Goal: Task Accomplishment & Management: Complete application form

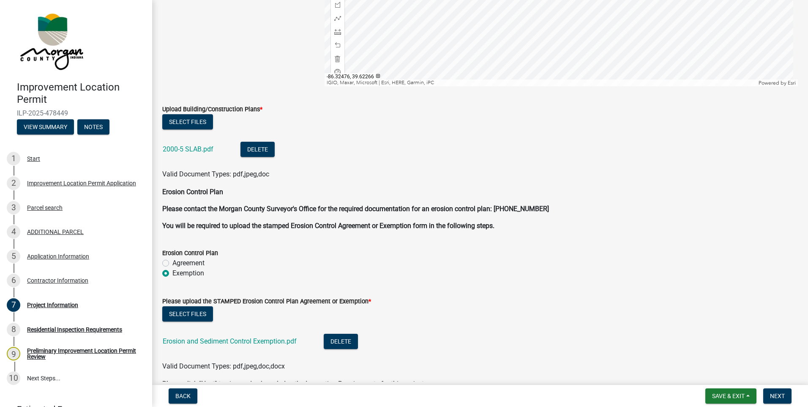
scroll to position [2106, 0]
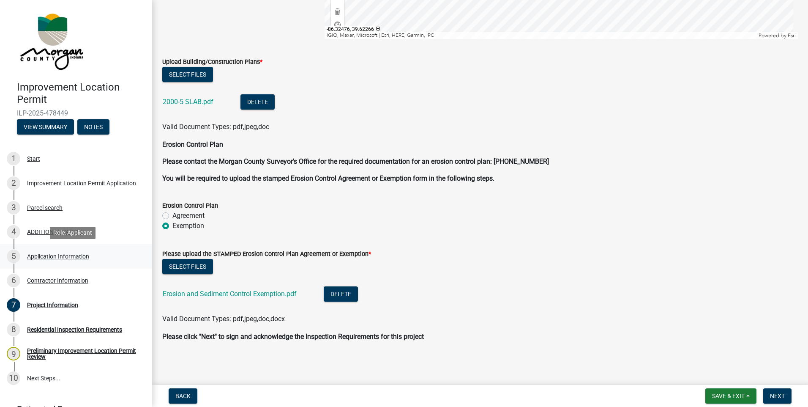
click at [39, 253] on div "Application Information" at bounding box center [58, 256] width 62 height 6
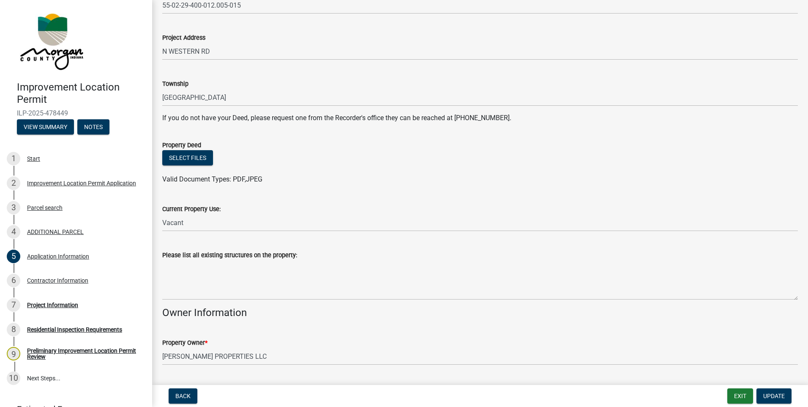
scroll to position [127, 0]
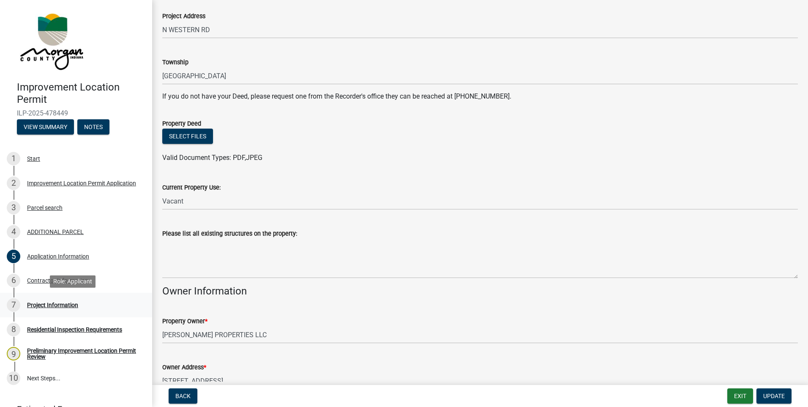
click at [46, 302] on div "Project Information" at bounding box center [52, 305] width 51 height 6
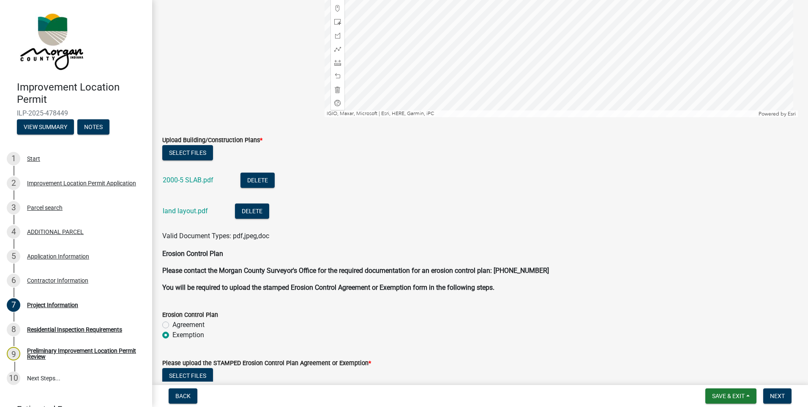
scroll to position [2137, 0]
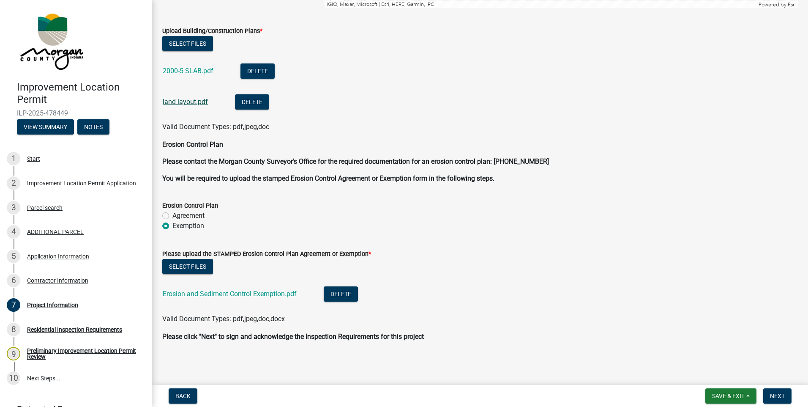
click at [186, 102] on link "land layout.pdf" at bounding box center [185, 102] width 45 height 8
click at [180, 259] on button "Select files" at bounding box center [187, 266] width 51 height 15
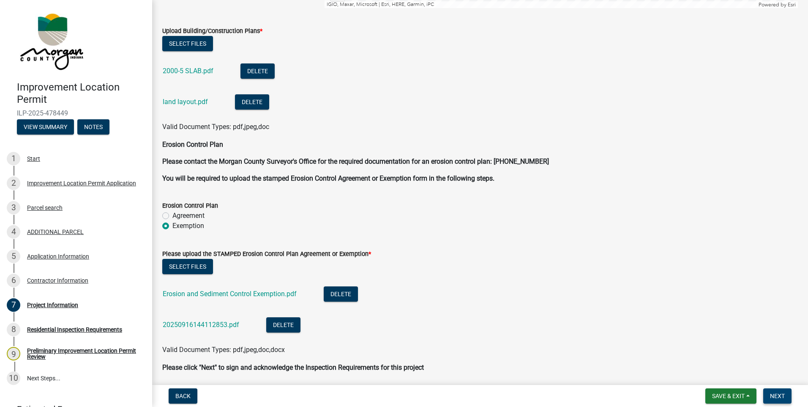
click at [780, 393] on span "Next" at bounding box center [777, 395] width 15 height 7
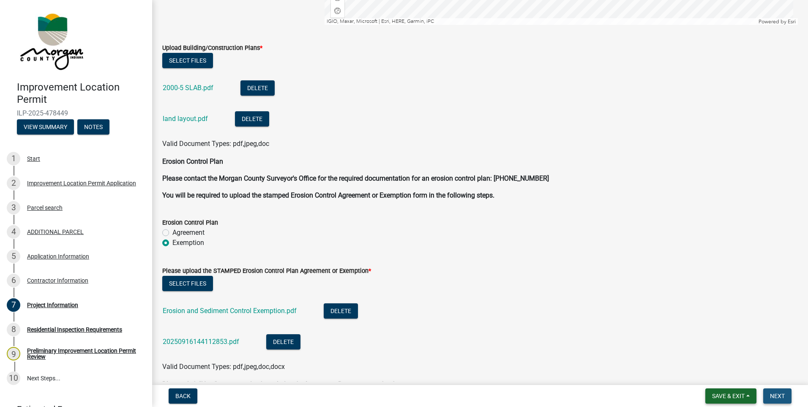
scroll to position [2154, 0]
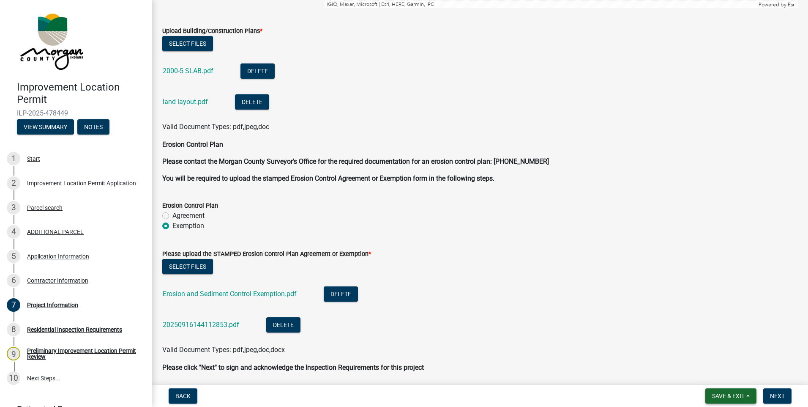
click at [730, 393] on span "Save & Exit" at bounding box center [728, 395] width 33 height 7
click at [724, 373] on button "Save & Exit" at bounding box center [723, 373] width 68 height 20
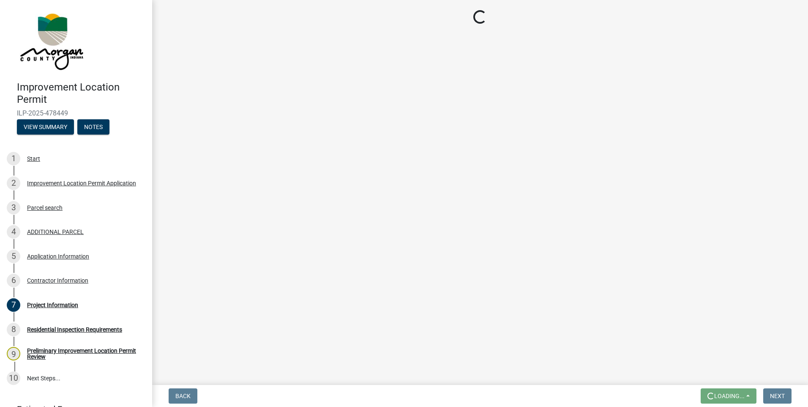
scroll to position [0, 0]
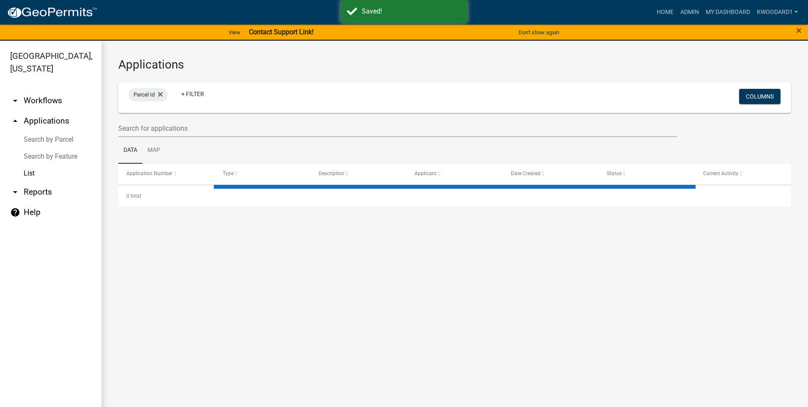
select select "3: 100"
